Goal: Use online tool/utility: Use online tool/utility

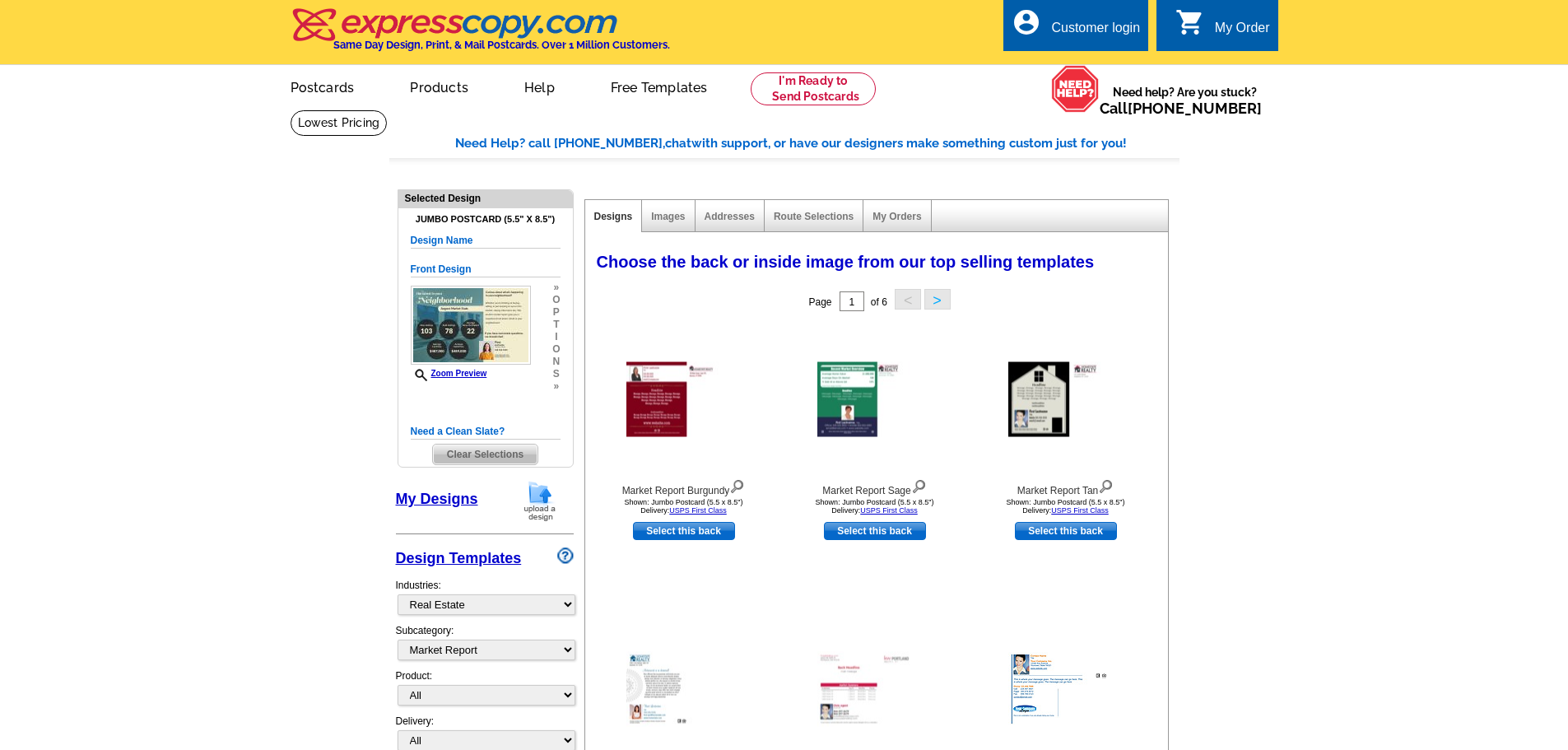
select select "785"
select select "791"
select select "2"
select select "back"
